Goal: Task Accomplishment & Management: Manage account settings

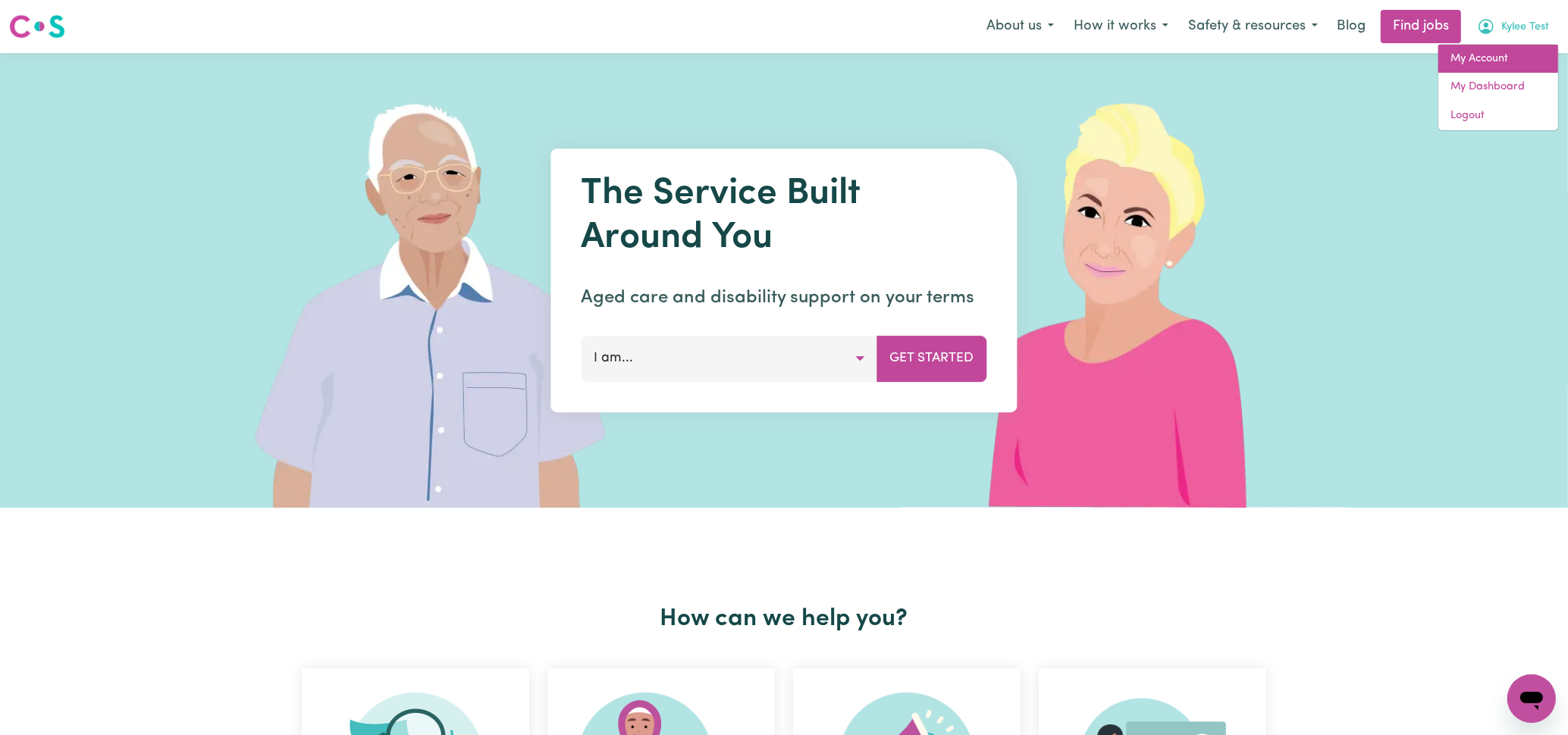
click at [1523, 47] on link "My Account" at bounding box center [1498, 59] width 120 height 29
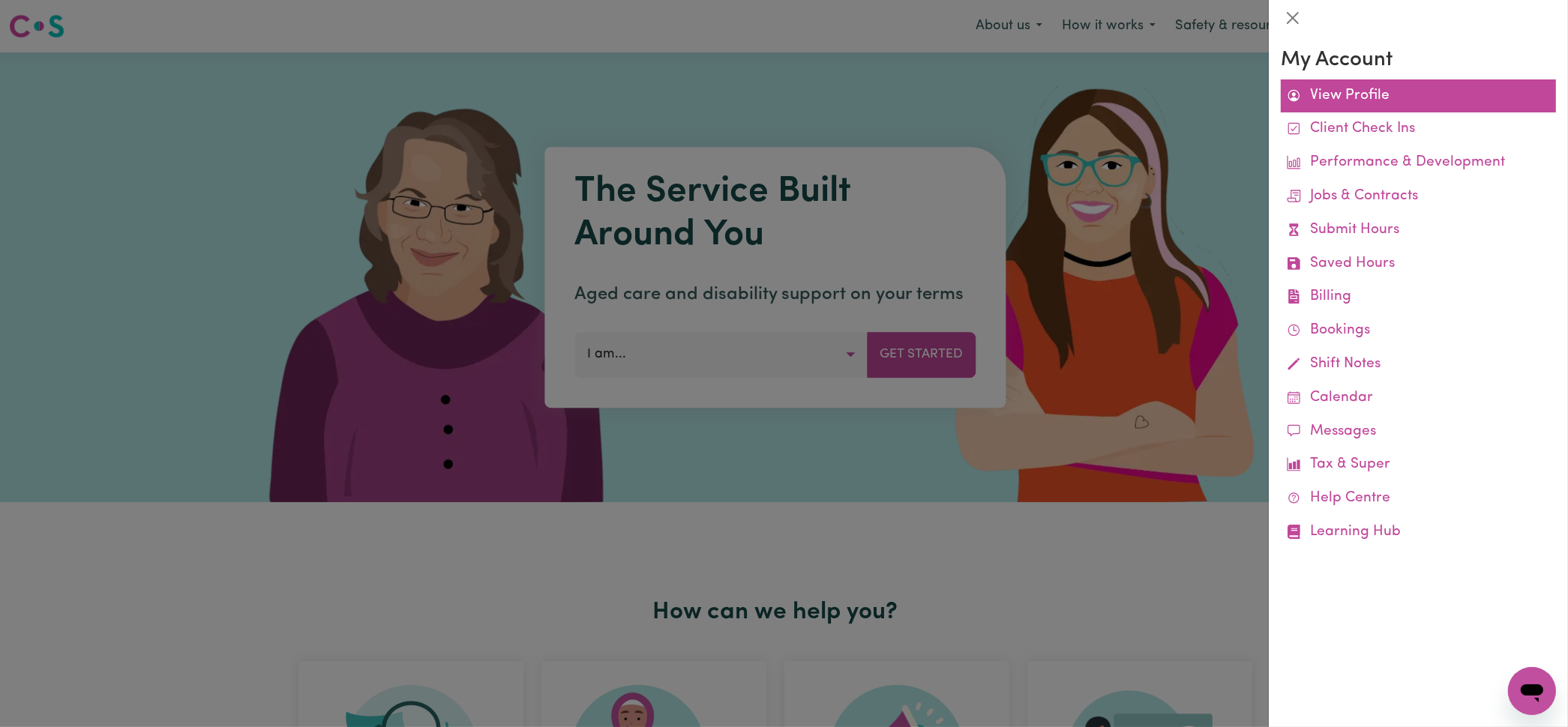
click at [1416, 95] on link "View Profile" at bounding box center [1419, 95] width 275 height 34
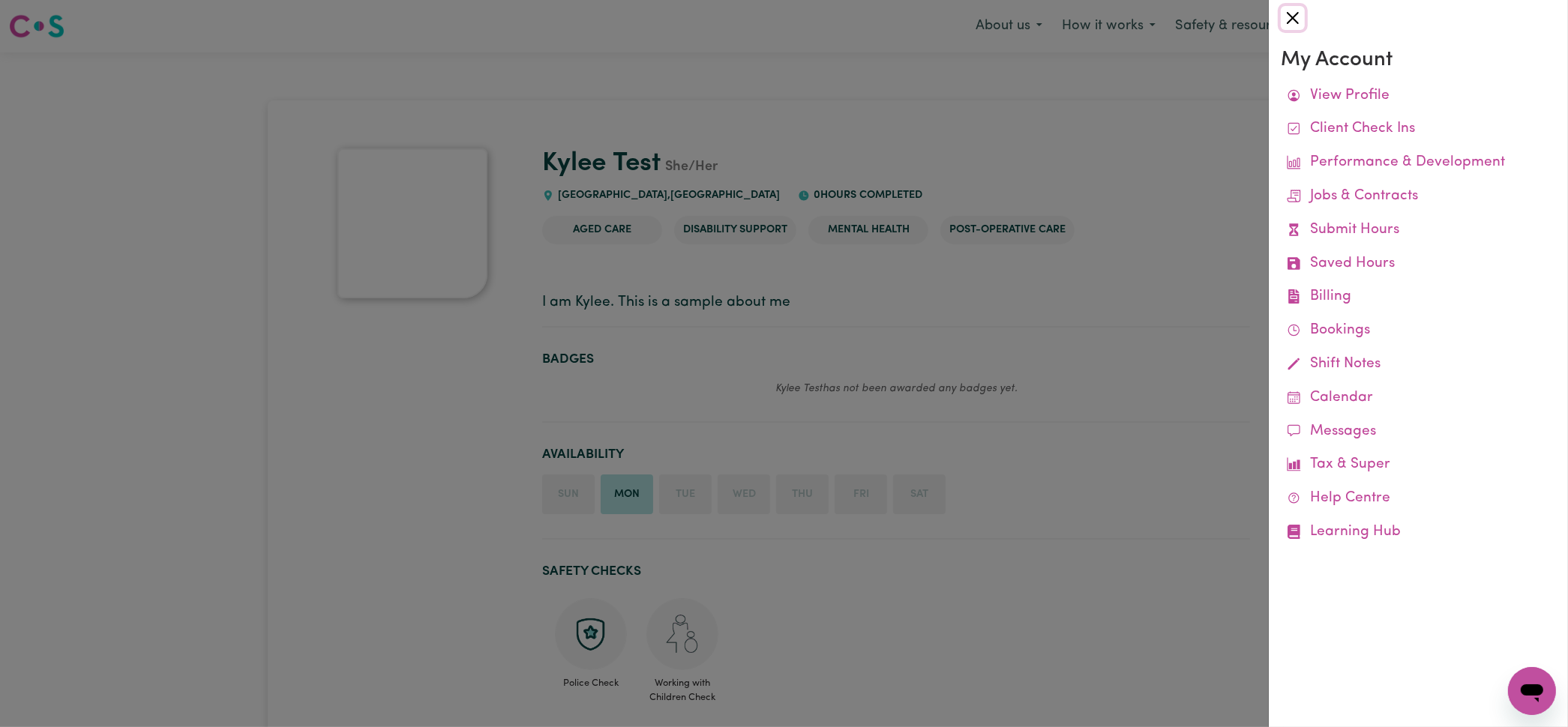
click at [1292, 25] on button "Close" at bounding box center [1293, 17] width 24 height 24
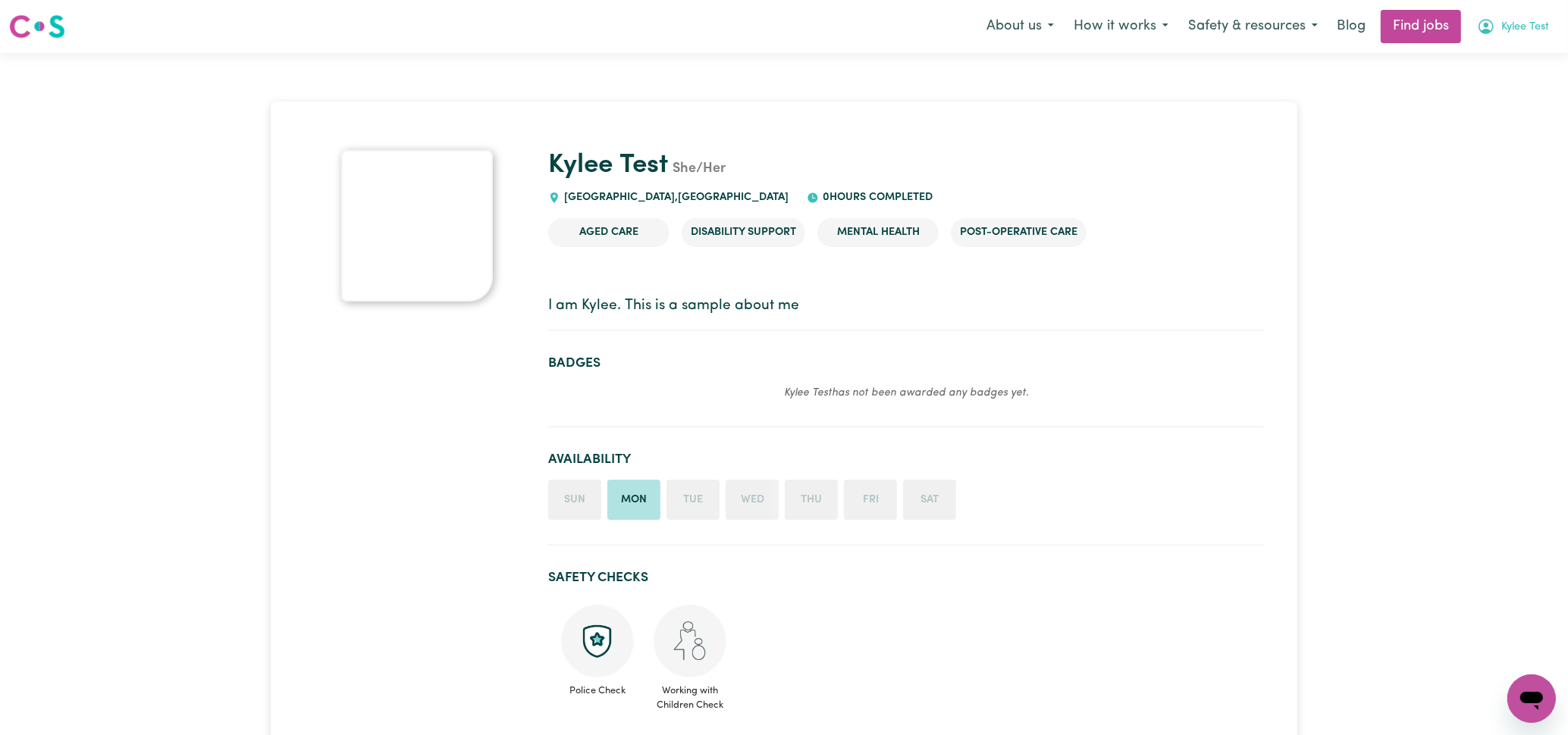
click at [1504, 29] on span "Kylee Test" at bounding box center [1524, 26] width 48 height 17
click at [1496, 64] on link "My Account" at bounding box center [1498, 59] width 120 height 29
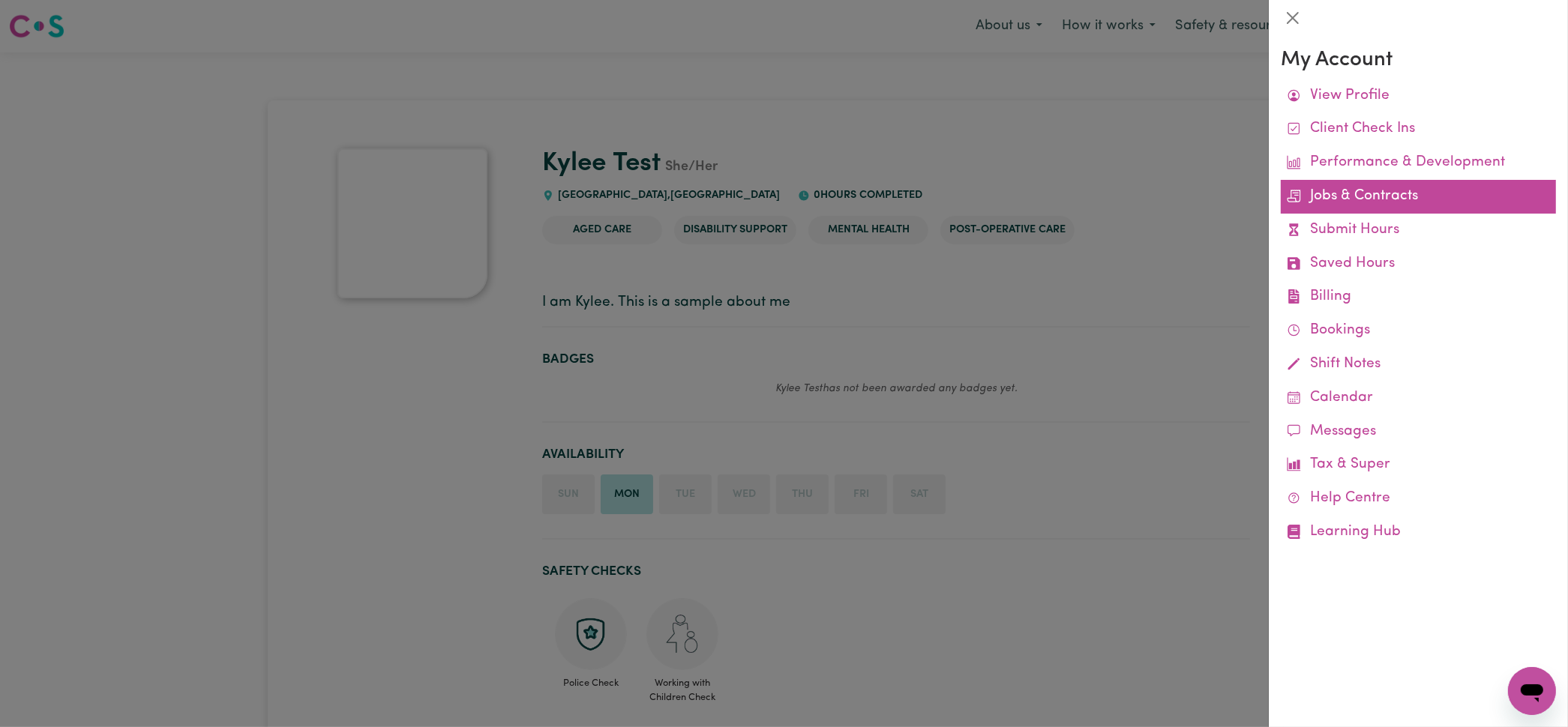
click at [1373, 196] on link "Jobs & Contracts" at bounding box center [1419, 197] width 275 height 34
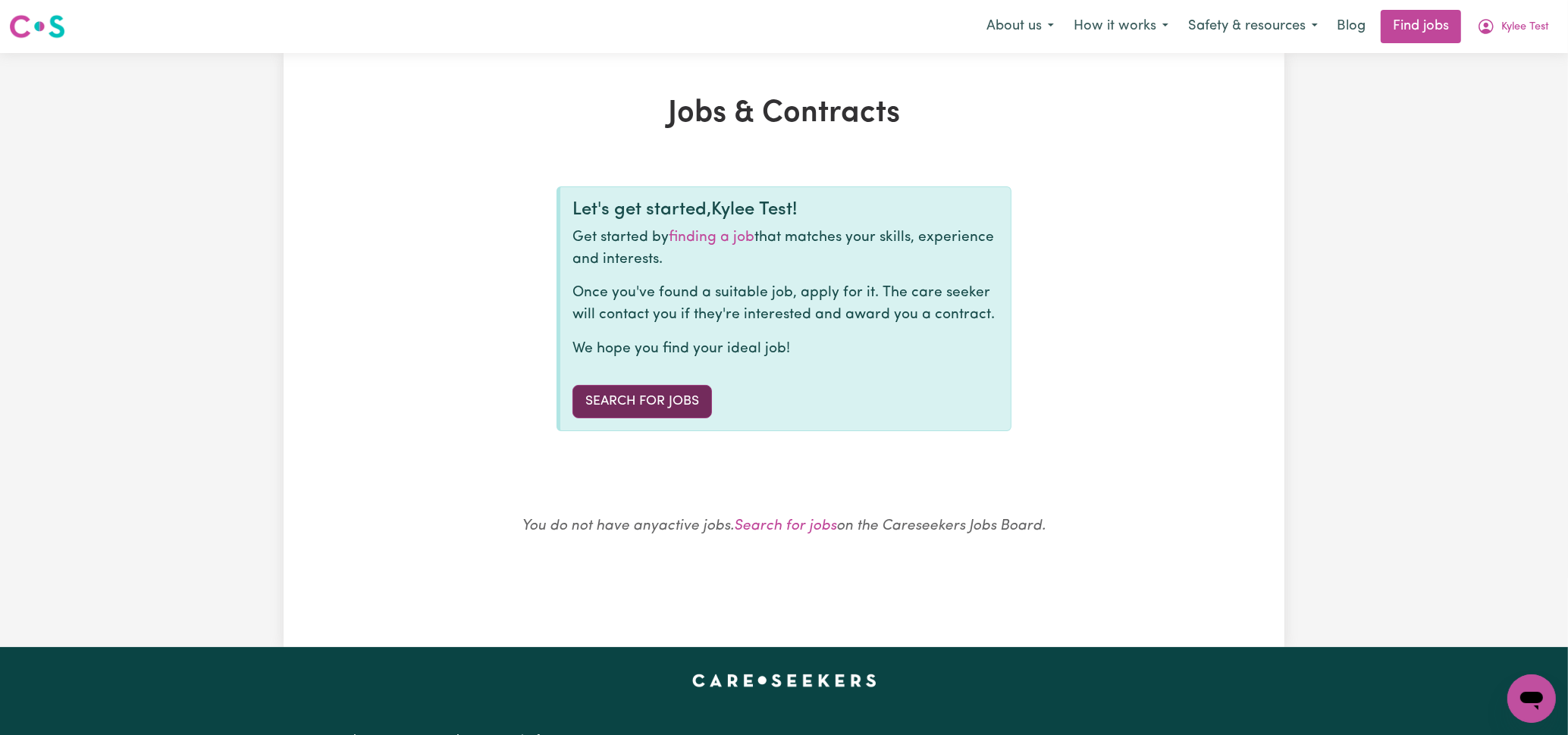
click at [688, 391] on link "Search for Jobs" at bounding box center [641, 402] width 139 height 33
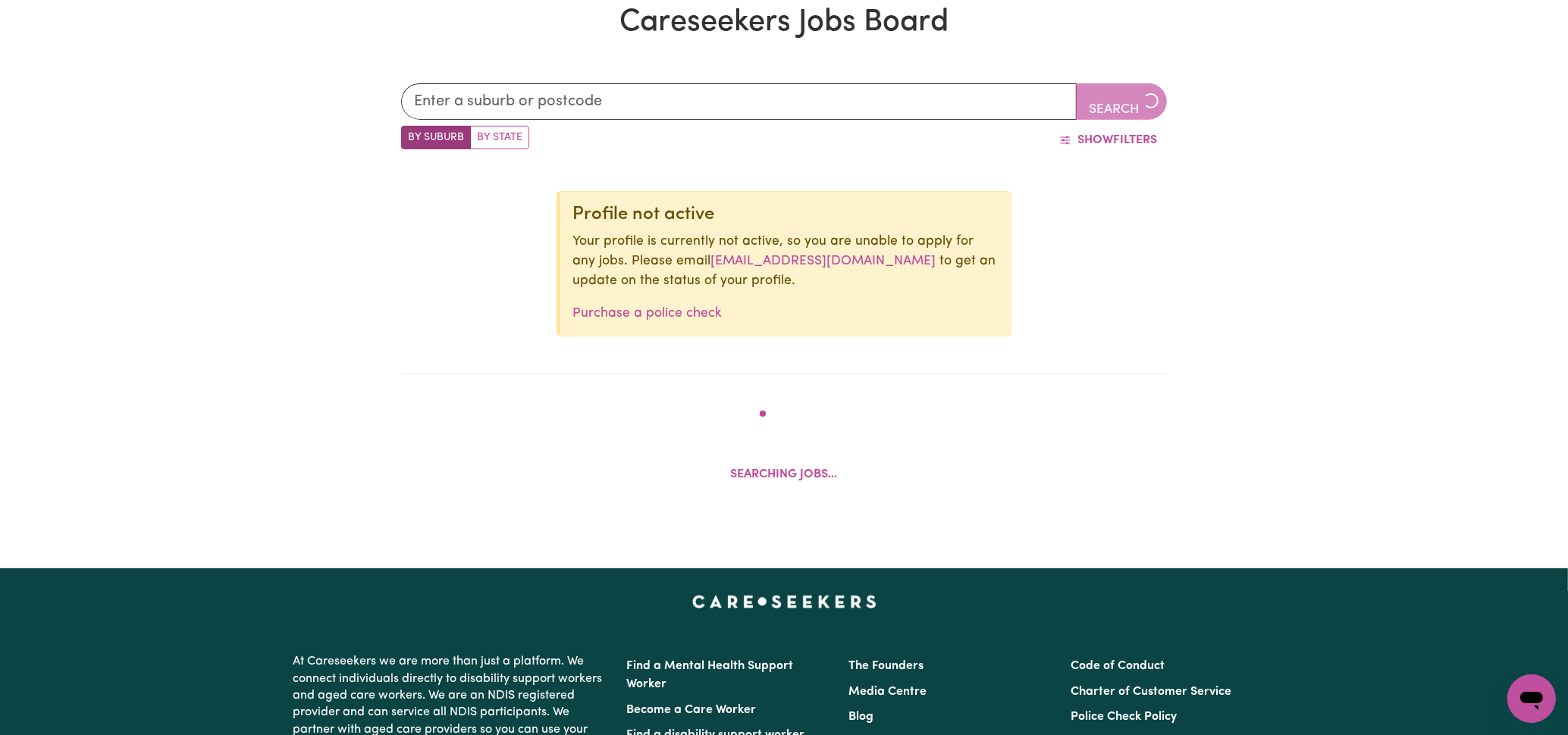
scroll to position [551, 0]
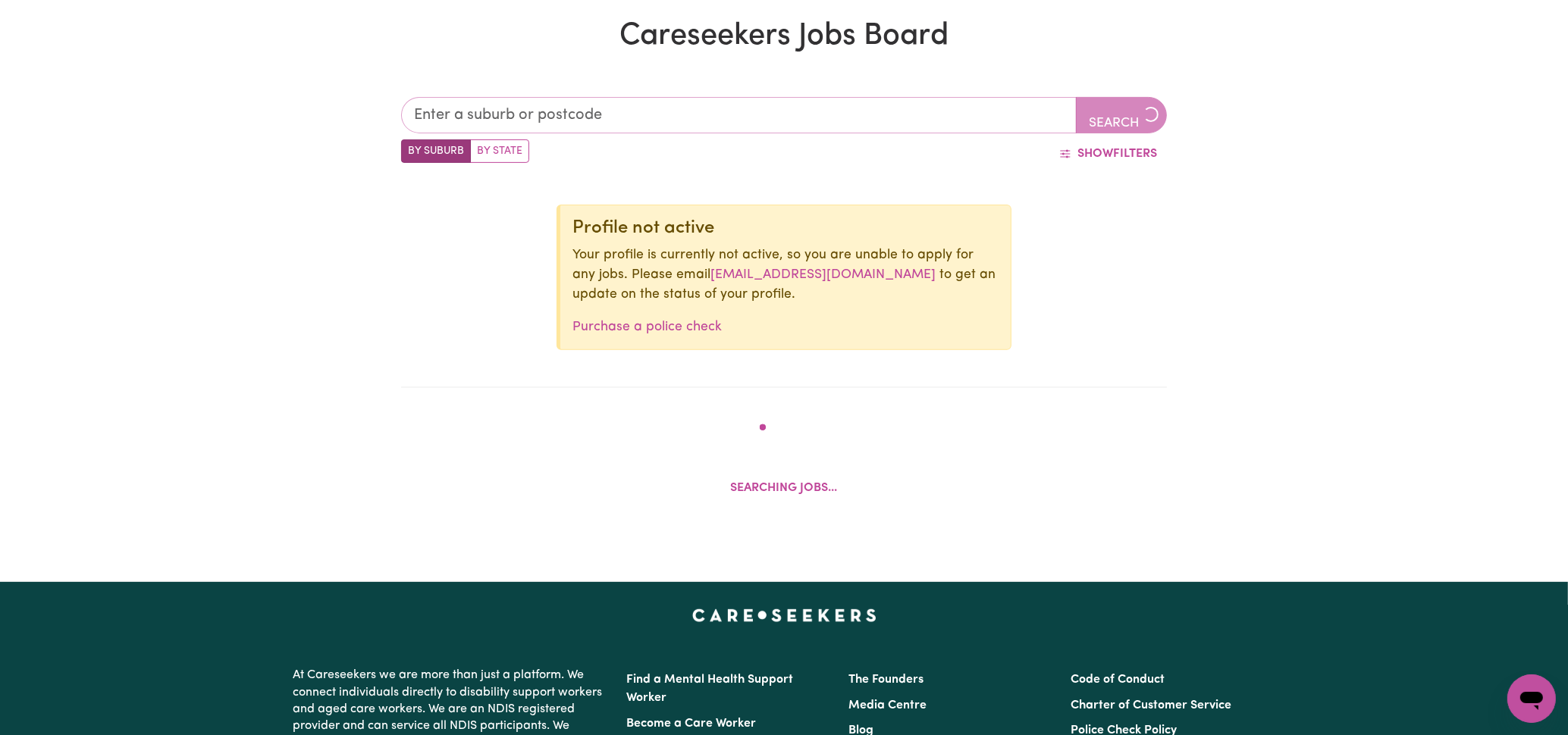
click at [909, 102] on input "text" at bounding box center [738, 115] width 675 height 36
type input "2117"
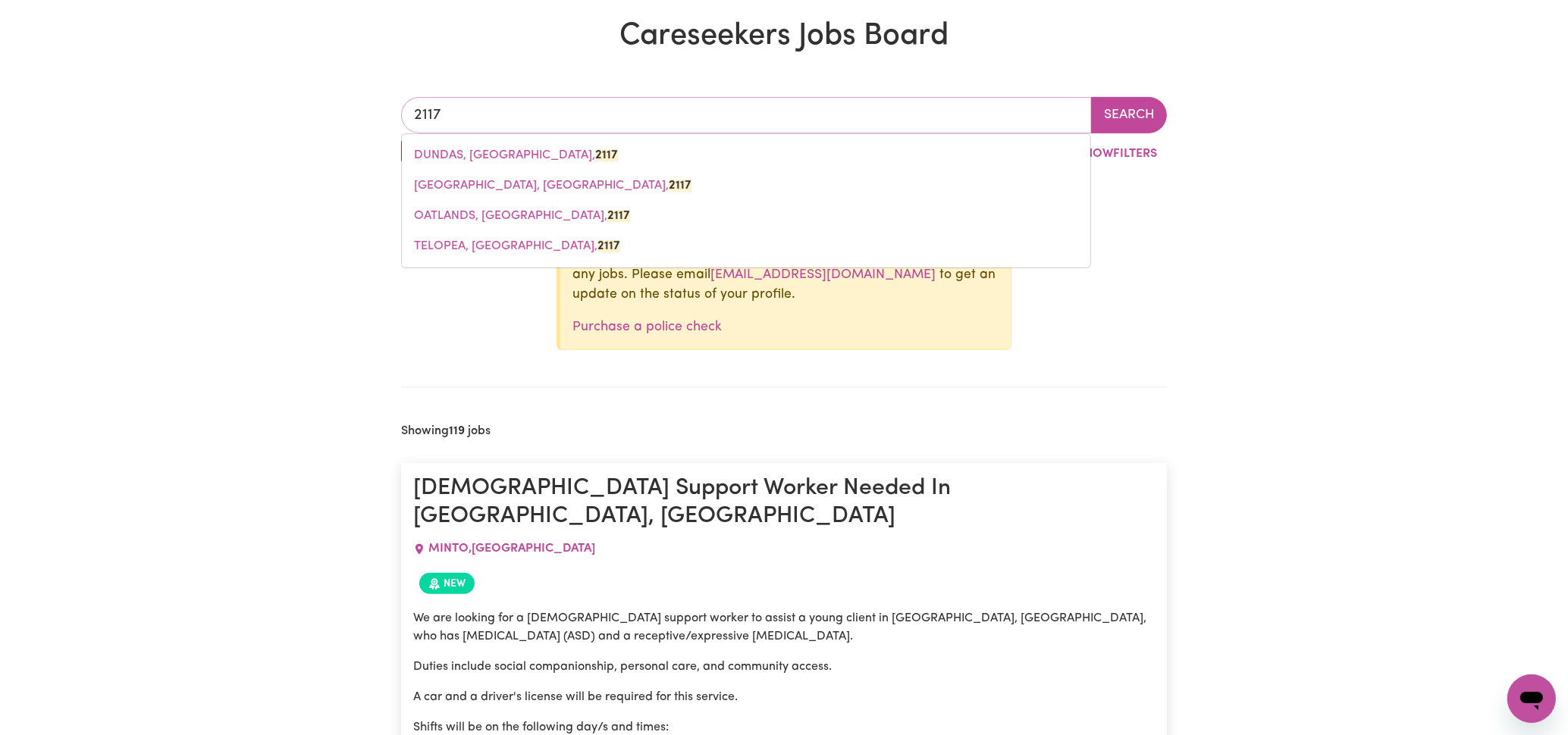
click at [524, 138] on div "[GEOGRAPHIC_DATA], [GEOGRAPHIC_DATA], [STREET_ADDRESS]" at bounding box center [746, 201] width 690 height 135
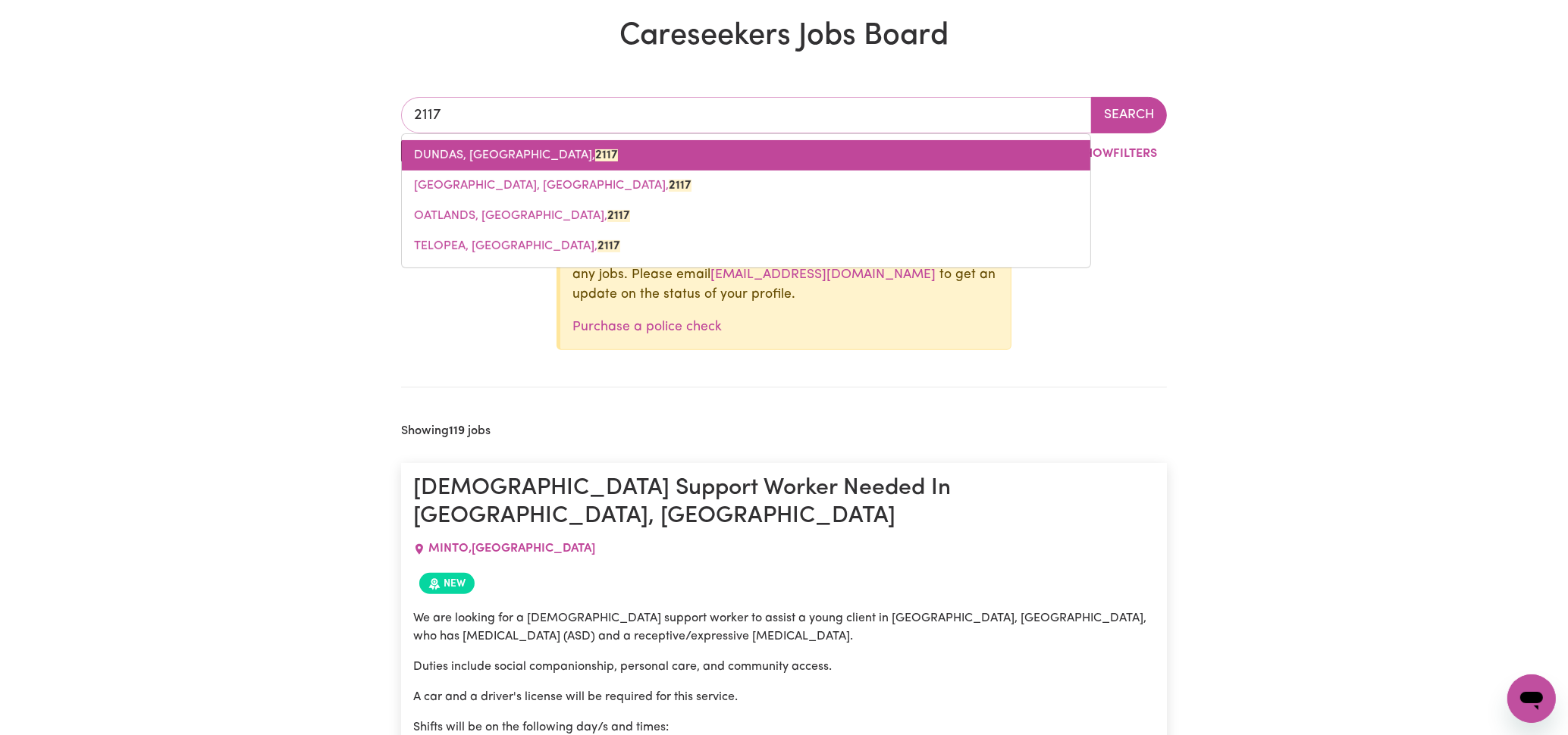
click at [524, 143] on link "DUNDAS, [GEOGRAPHIC_DATA], 2117" at bounding box center [746, 155] width 688 height 30
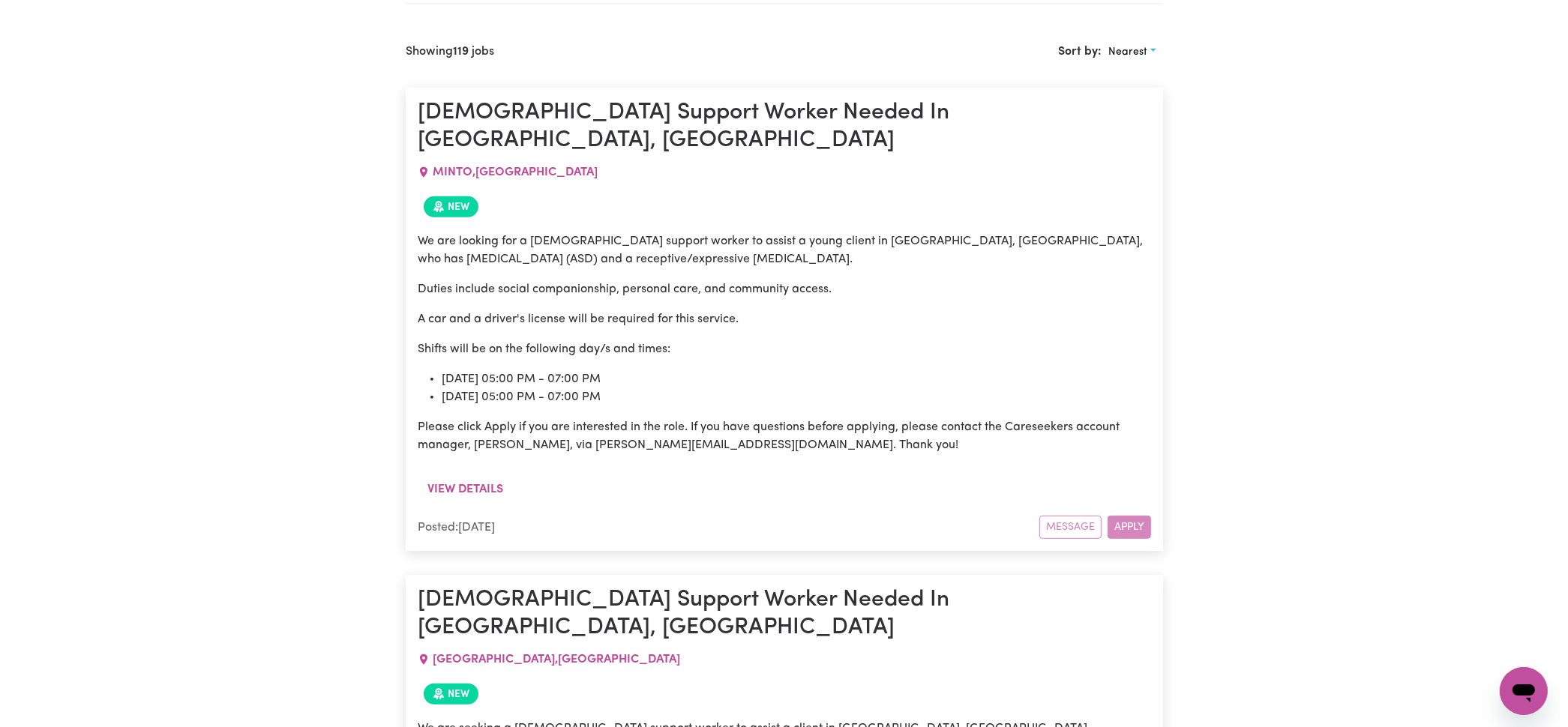
scroll to position [1033, 0]
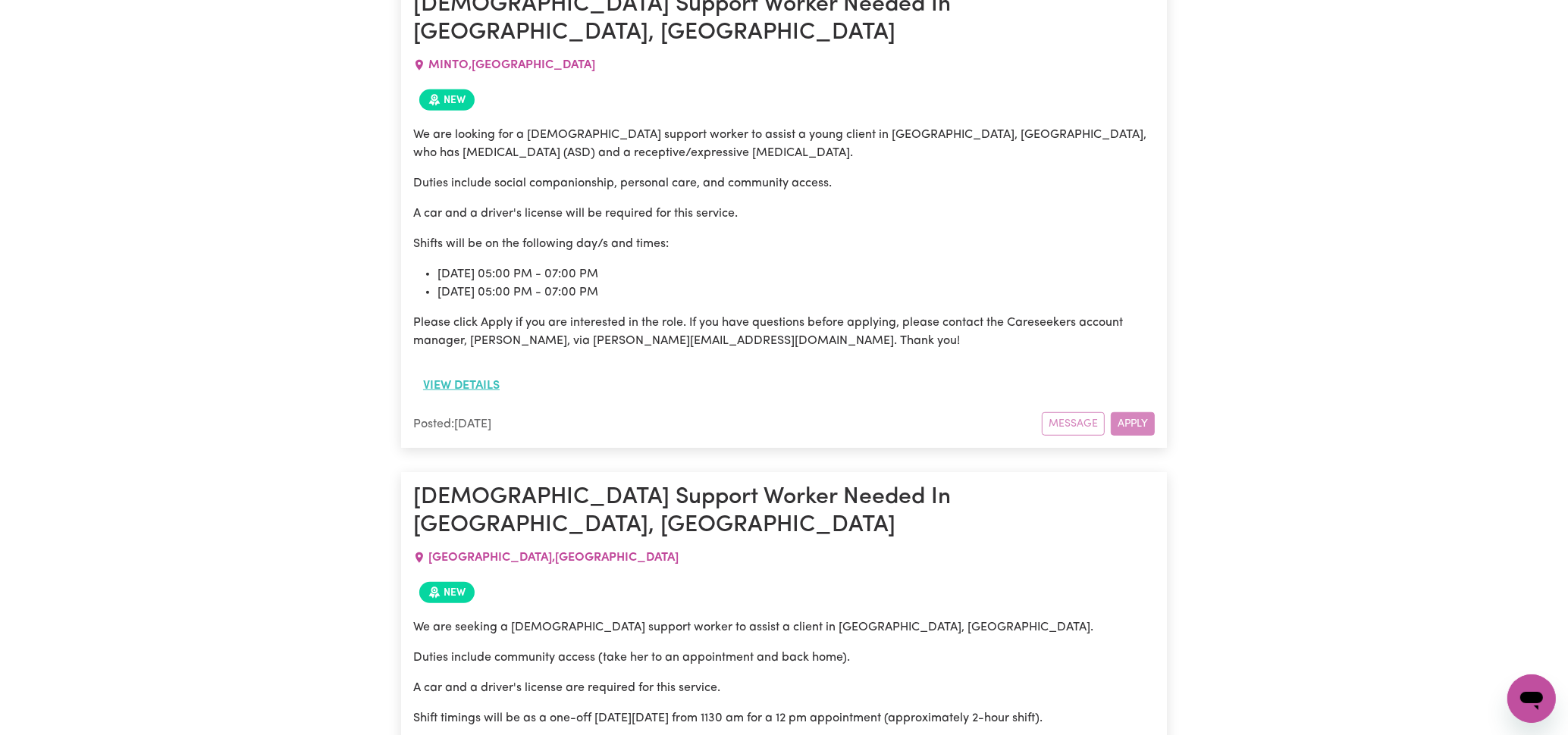
click at [479, 371] on button "View details" at bounding box center [461, 386] width 96 height 29
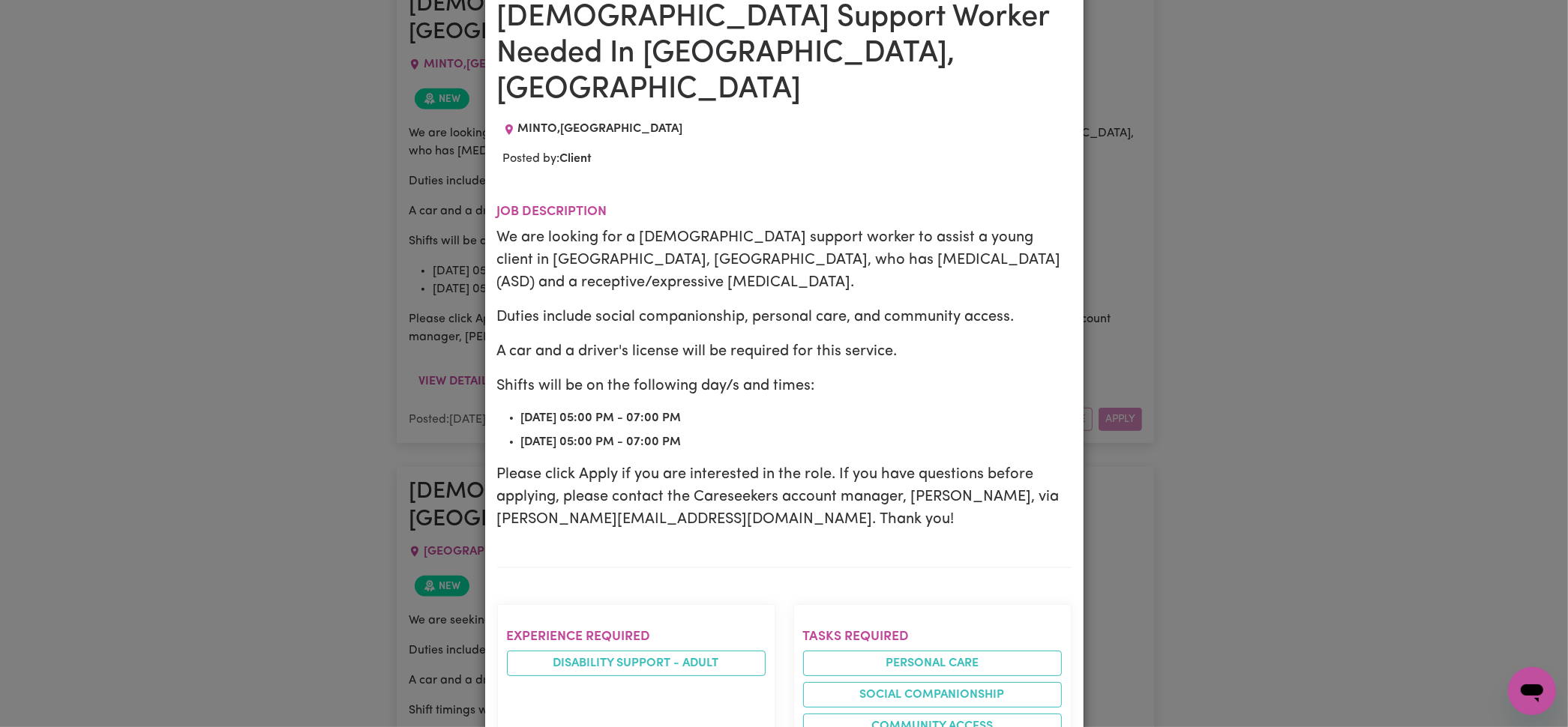
scroll to position [83, 0]
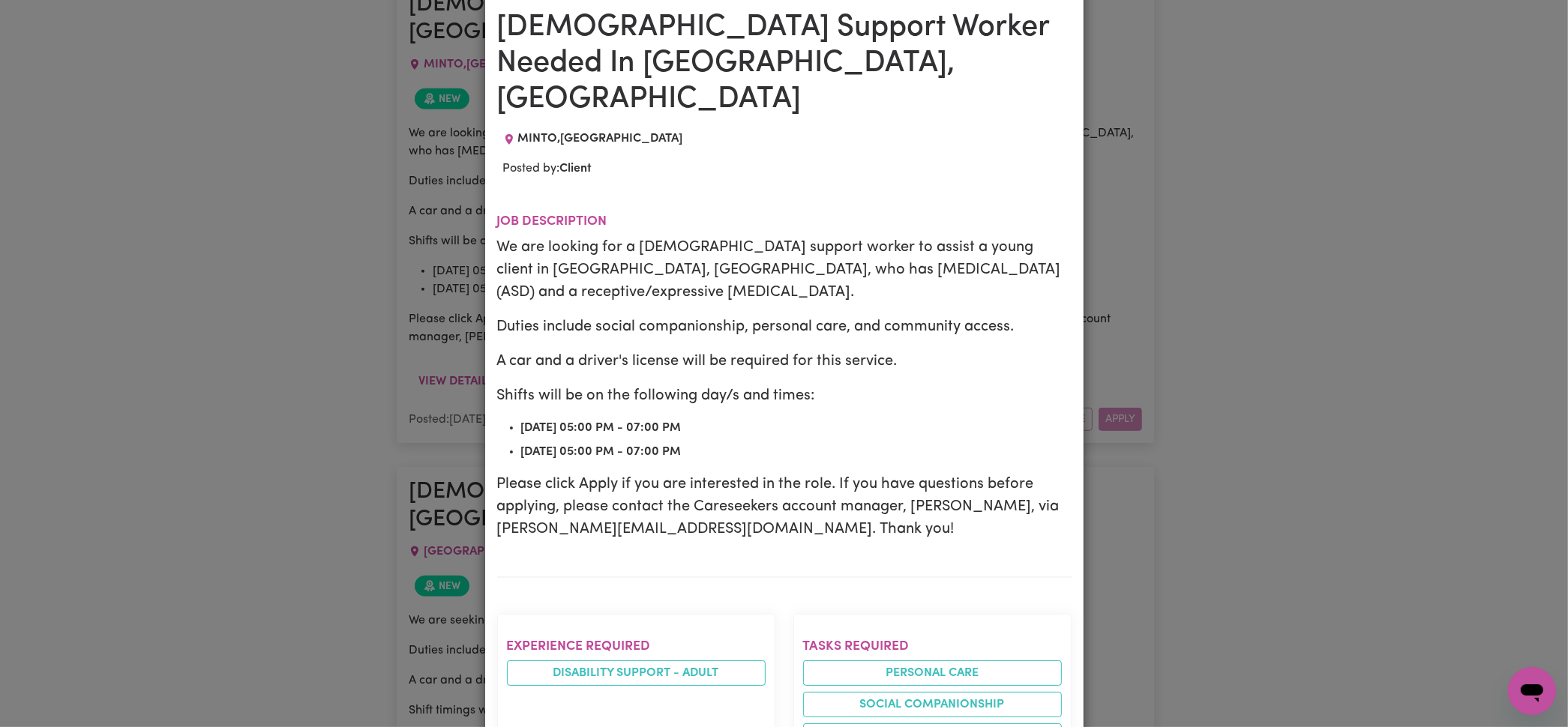
click at [1287, 285] on div "Job Details [DEMOGRAPHIC_DATA] Support Worker Needed In [GEOGRAPHIC_DATA], [GEO…" at bounding box center [784, 364] width 1568 height 727
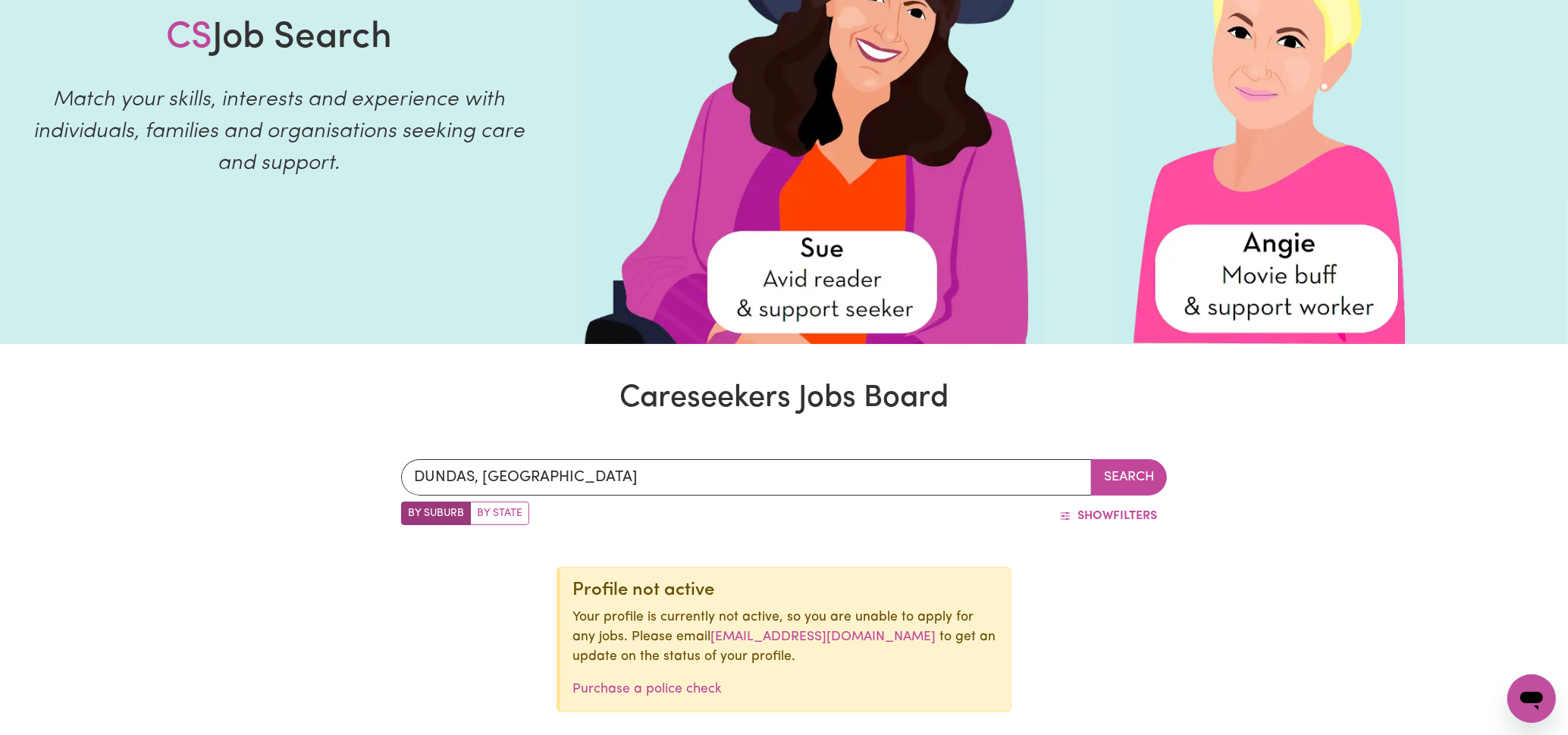
scroll to position [0, 0]
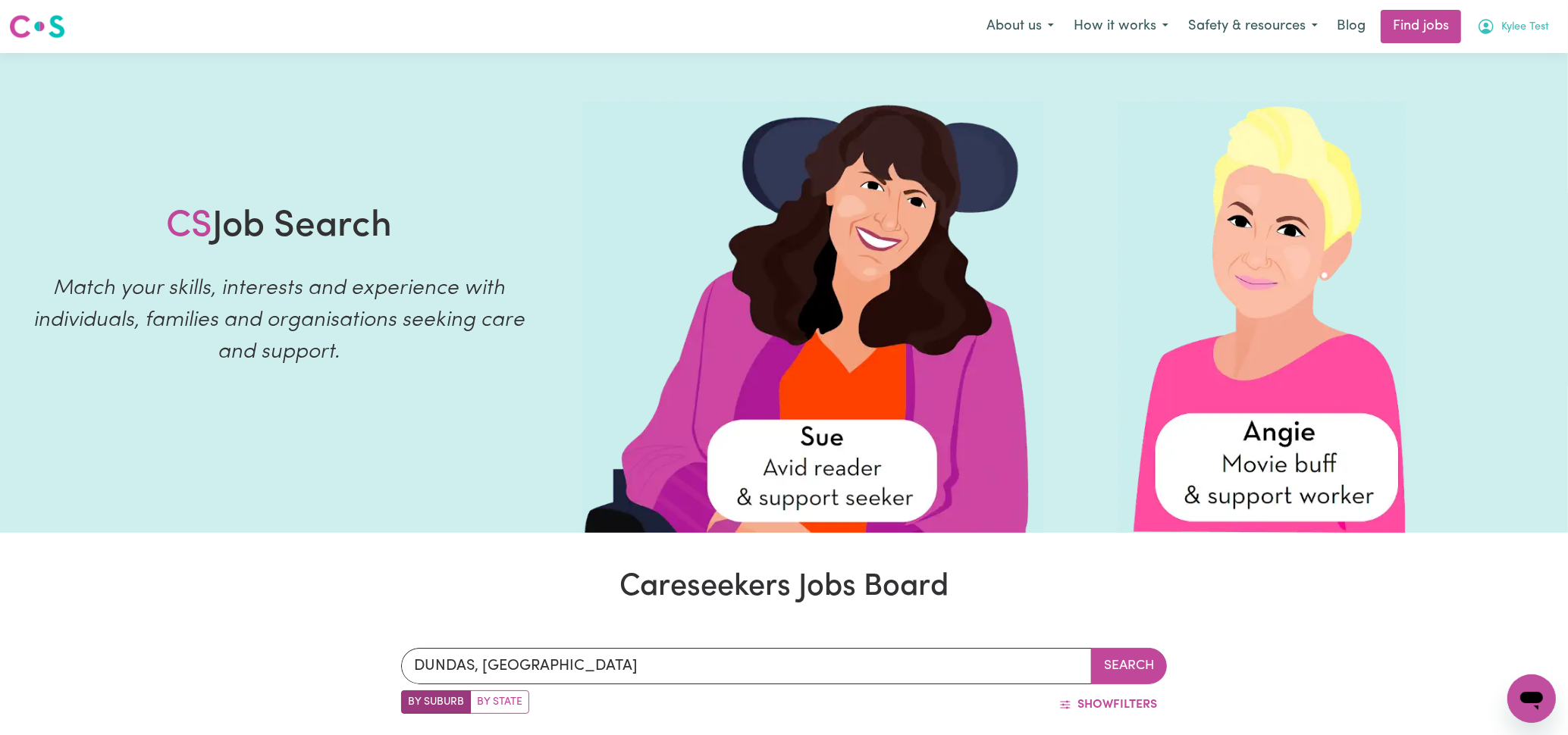
click at [1511, 29] on span "Kylee Test" at bounding box center [1524, 26] width 48 height 17
click at [1496, 63] on link "My Account" at bounding box center [1498, 59] width 120 height 29
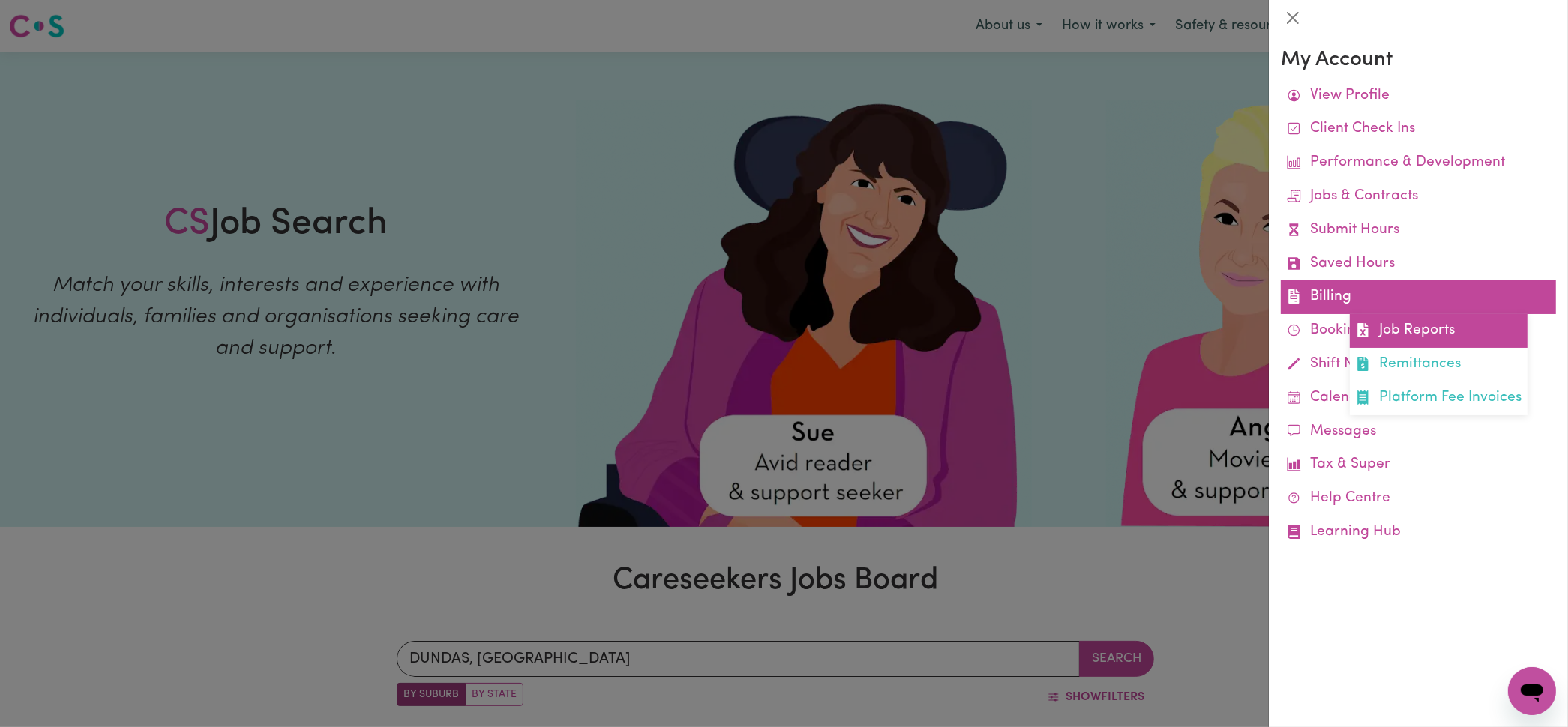
click at [1358, 314] on link "Job Reports" at bounding box center [1439, 331] width 177 height 34
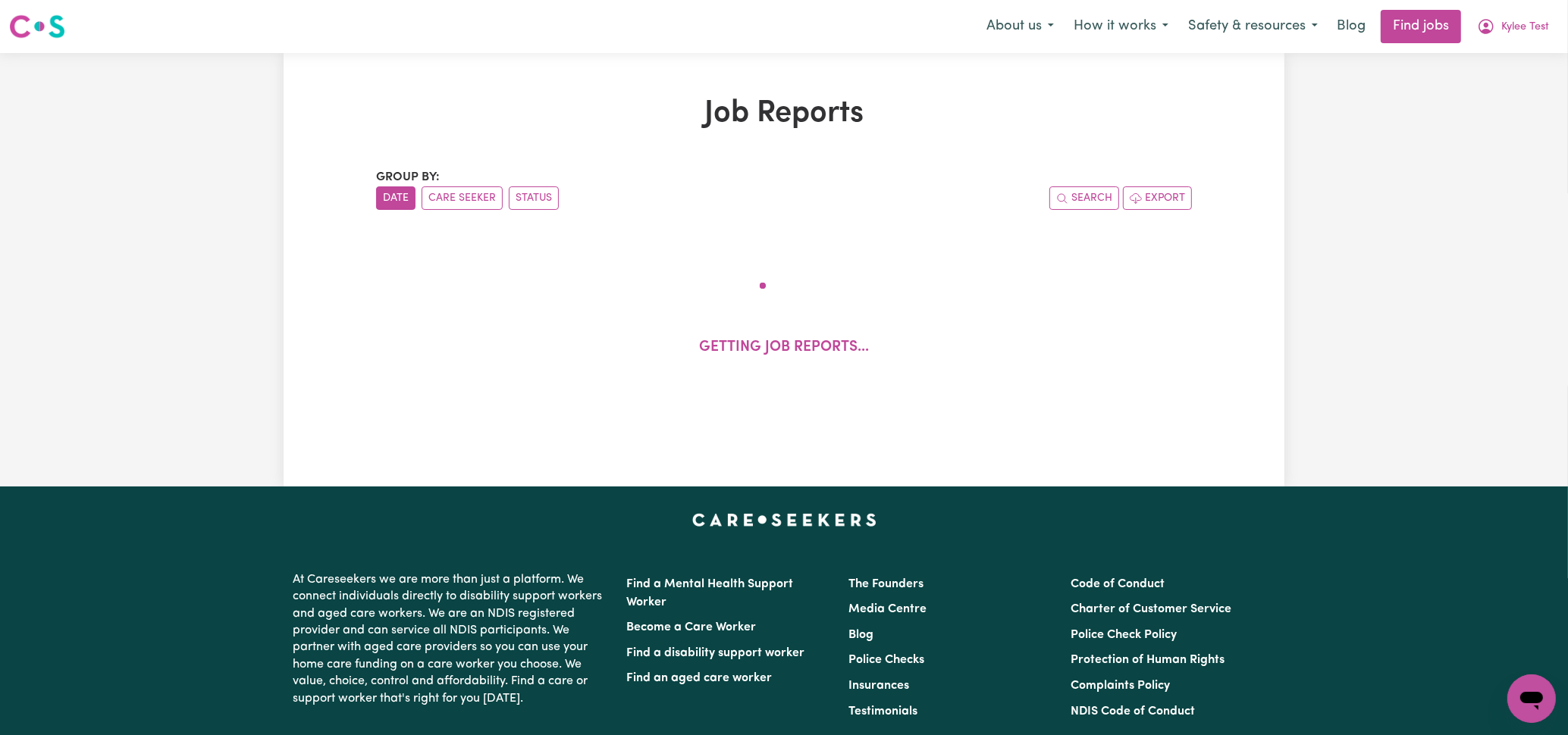
click at [1358, 339] on div "Job Reports Group by: Date Care Seeker Status Search Export Getting job reports…" at bounding box center [784, 269] width 1568 height 434
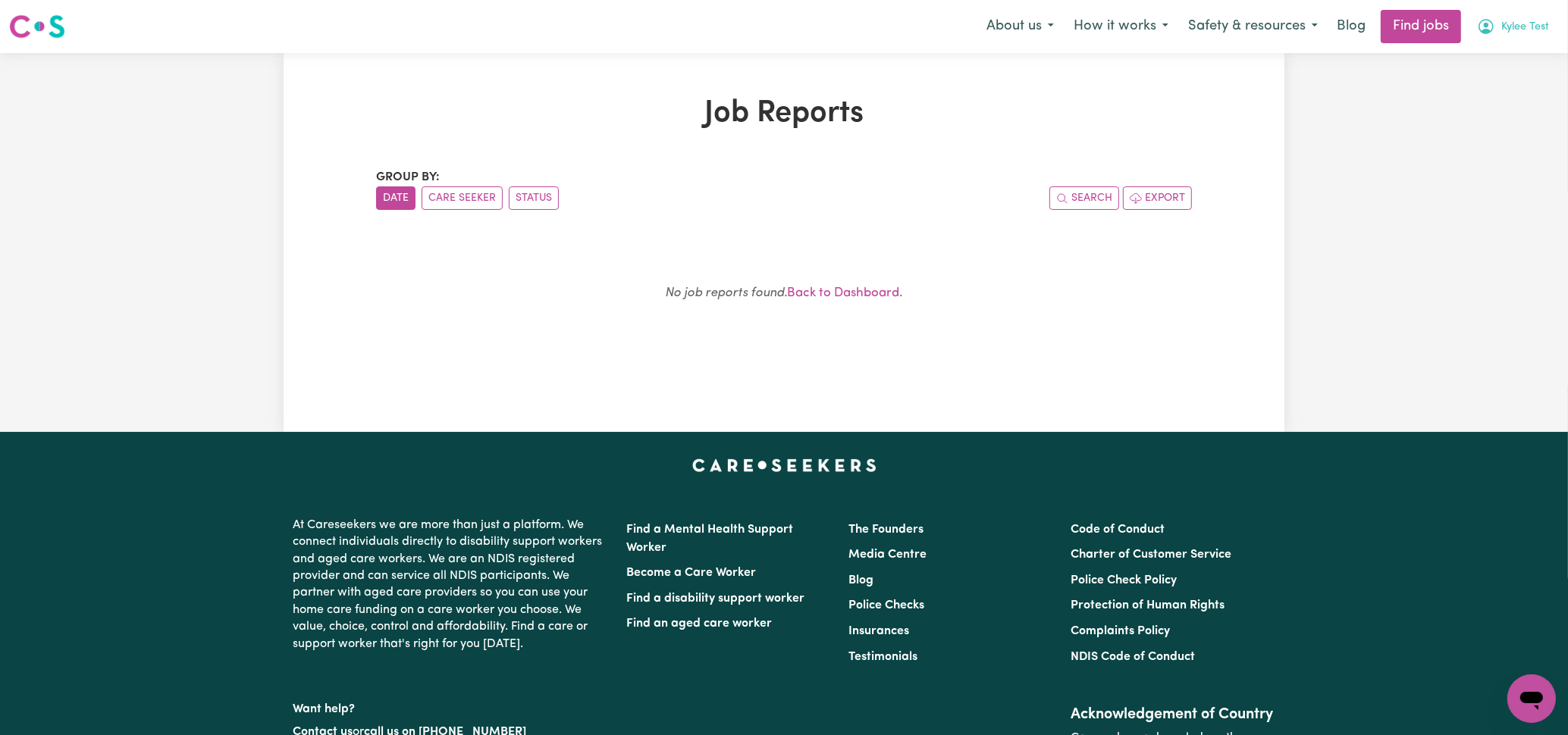
click at [1536, 25] on span "Kylee Test" at bounding box center [1524, 26] width 48 height 17
click at [1485, 67] on link "My Account" at bounding box center [1498, 59] width 120 height 29
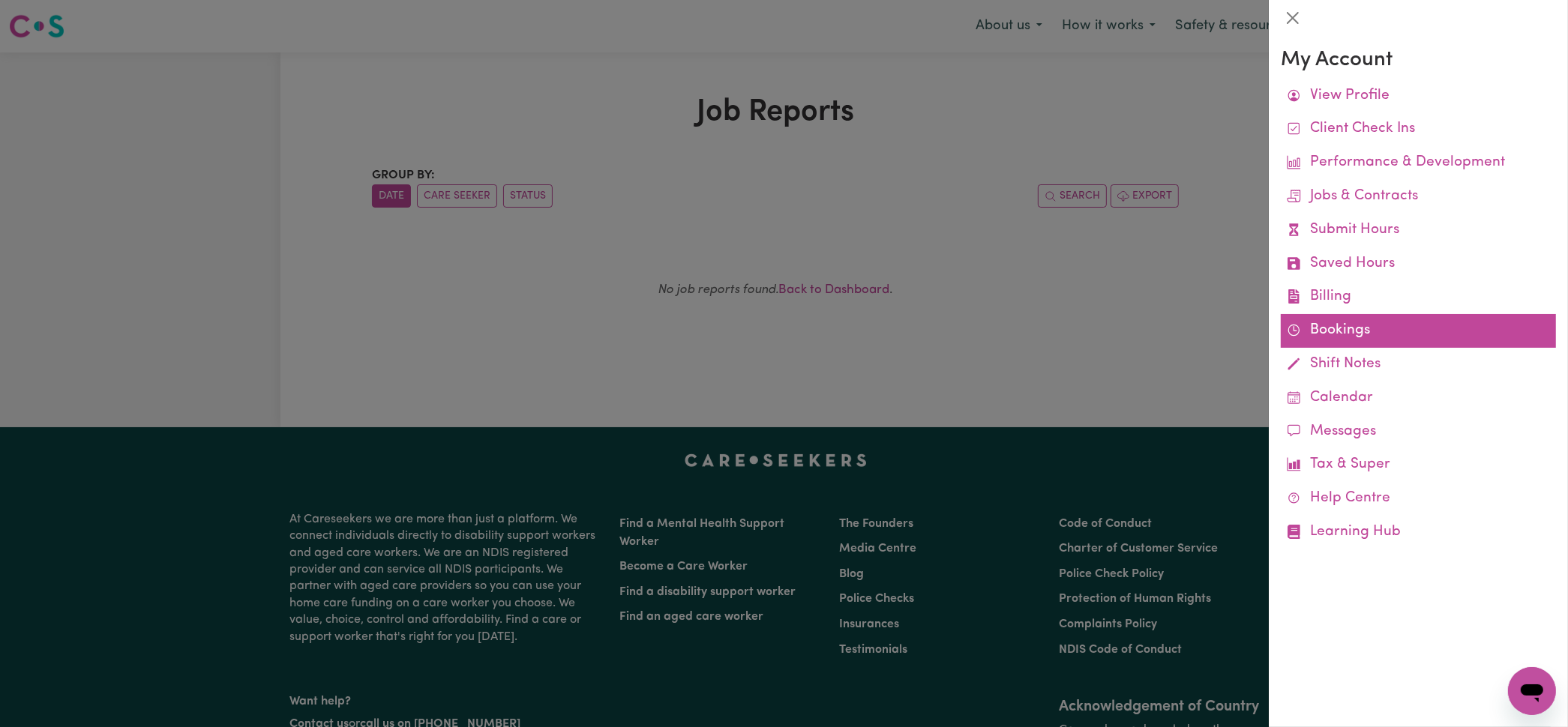
click at [1327, 333] on link "Bookings" at bounding box center [1419, 331] width 275 height 34
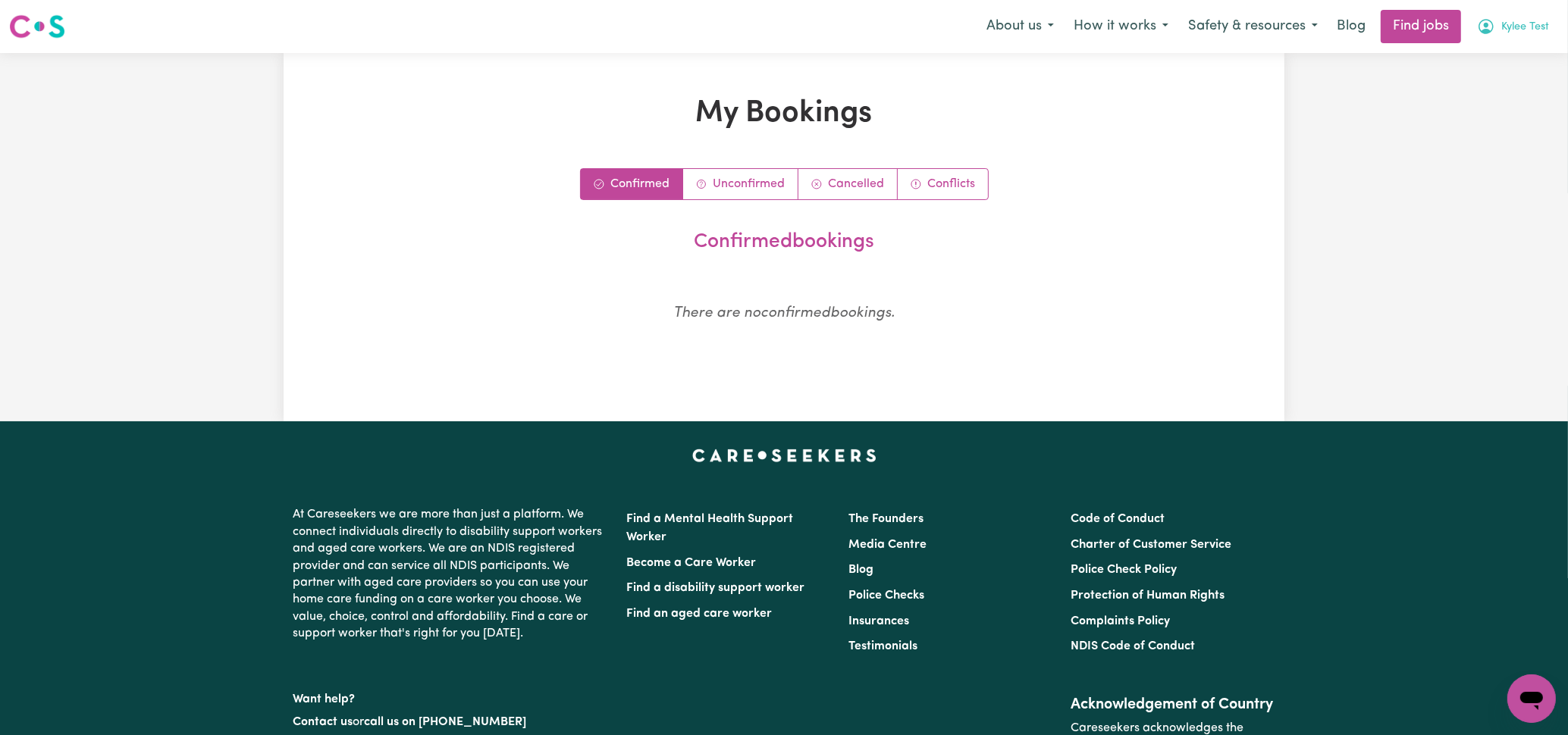
click at [1508, 28] on span "Kylee Test" at bounding box center [1524, 26] width 48 height 17
click at [1493, 107] on link "Logout" at bounding box center [1498, 116] width 120 height 29
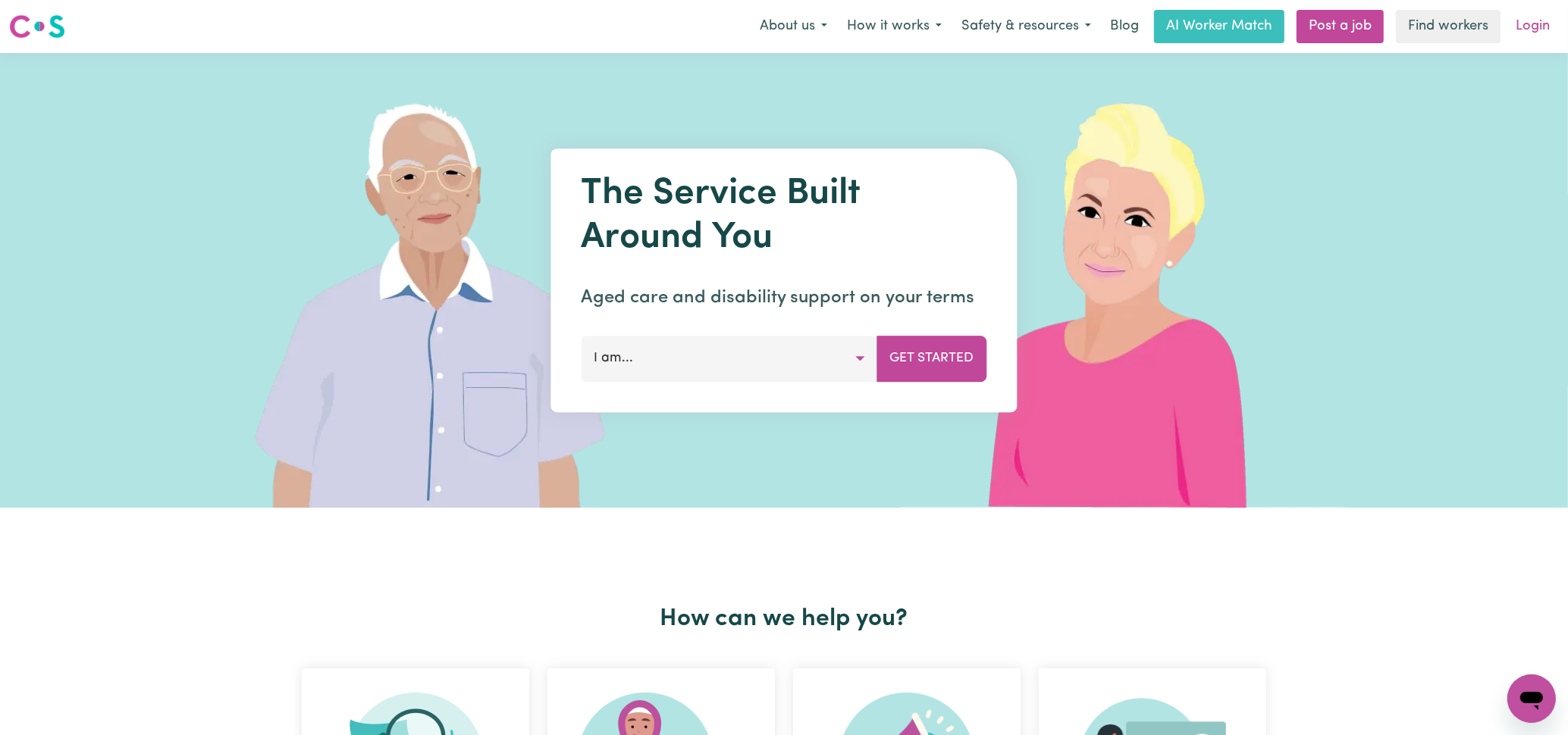
click at [1525, 23] on link "Login" at bounding box center [1533, 26] width 53 height 33
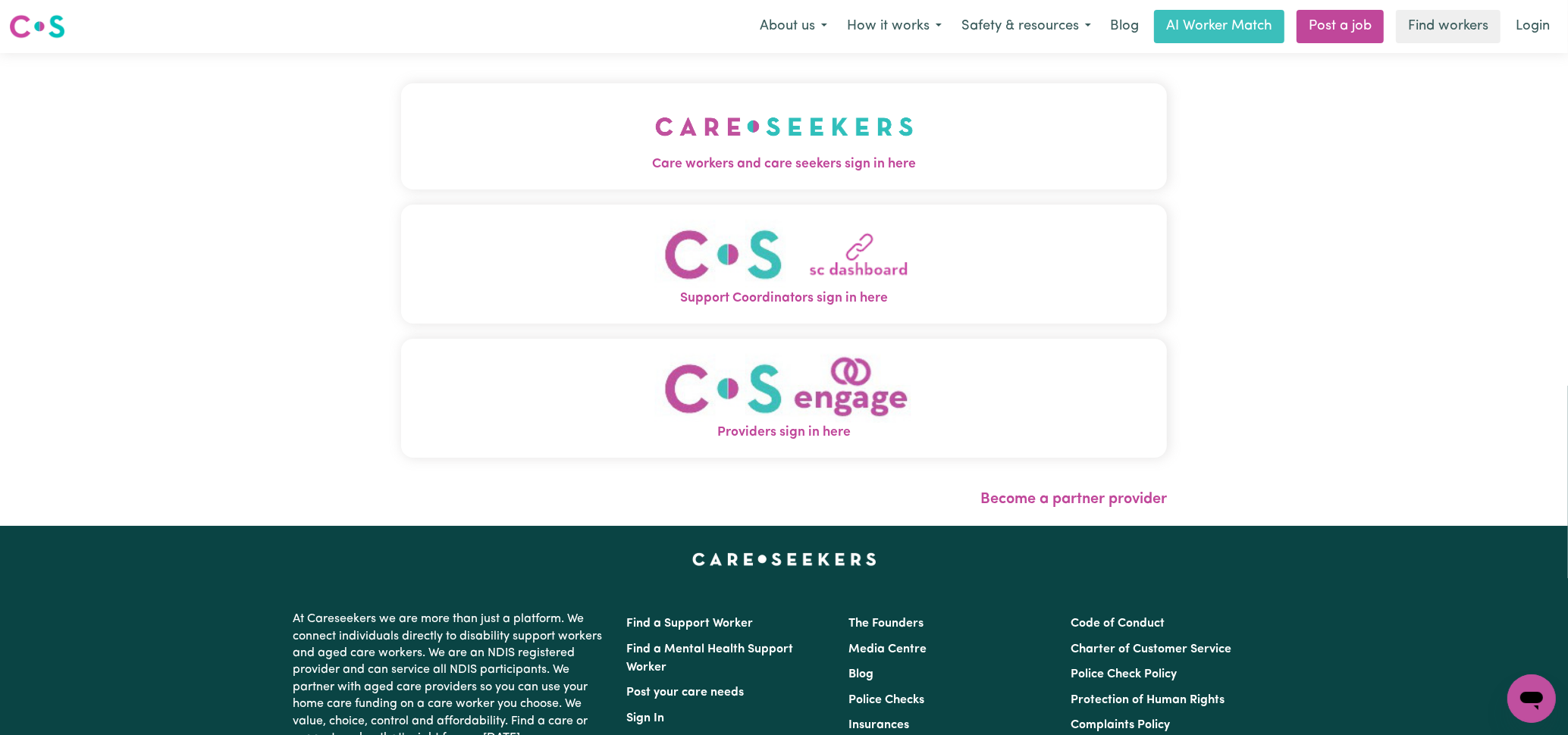
click at [856, 149] on img "Care workers and care seekers sign in here" at bounding box center [784, 127] width 258 height 57
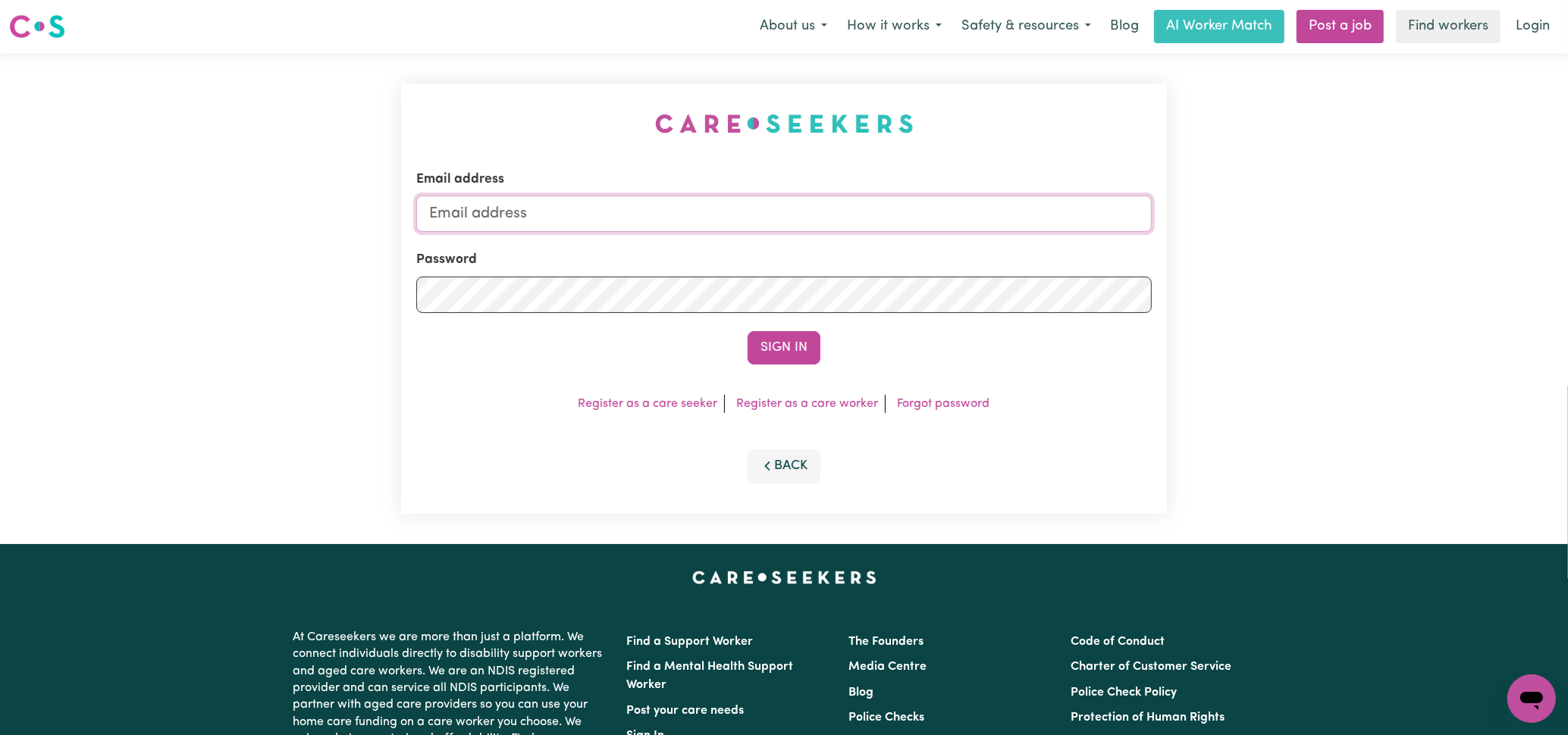
click at [899, 214] on input "Email address" at bounding box center [784, 213] width 735 height 36
type input "[EMAIL_ADDRESS][DOMAIN_NAME]"
click at [768, 358] on button "Sign In" at bounding box center [784, 348] width 73 height 33
